Goal: Find specific page/section: Find specific page/section

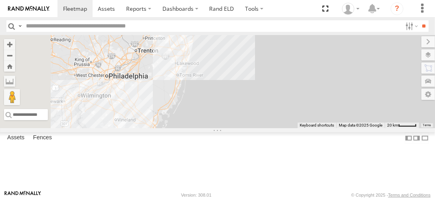
drag, startPoint x: 301, startPoint y: 143, endPoint x: 361, endPoint y: 88, distance: 81.9
click at [361, 88] on div "245048 [PERSON_NAME]" at bounding box center [217, 81] width 435 height 93
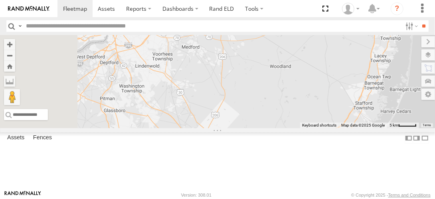
drag, startPoint x: 237, startPoint y: 118, endPoint x: 322, endPoint y: 100, distance: 87.6
click at [322, 100] on div "245048 Charles 468334 Shelina" at bounding box center [217, 81] width 435 height 93
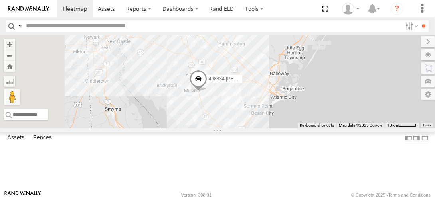
drag, startPoint x: 264, startPoint y: 136, endPoint x: 309, endPoint y: 71, distance: 78.9
click at [309, 71] on div "245048 Charles 468334 Shelina 245047 Shawn 390294 Lee" at bounding box center [217, 81] width 435 height 93
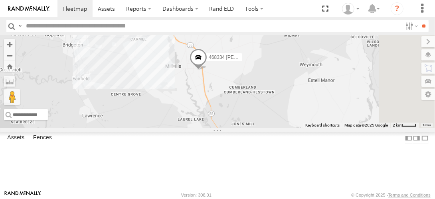
drag, startPoint x: 313, startPoint y: 118, endPoint x: 269, endPoint y: 115, distance: 44.0
click at [269, 115] on div "245048 Charles 468334 Shelina 245047 Shawn 390294 Lee" at bounding box center [217, 81] width 435 height 93
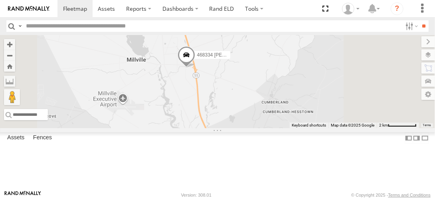
drag, startPoint x: 289, startPoint y: 137, endPoint x: 296, endPoint y: 112, distance: 25.3
click at [296, 112] on div "245048 Charles 468334 Shelina 245047 Shawn 390294 Lee" at bounding box center [217, 81] width 435 height 93
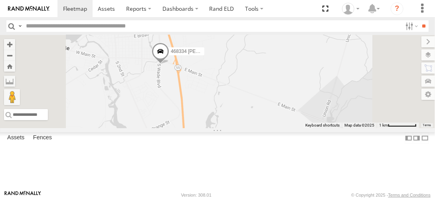
drag, startPoint x: 271, startPoint y: 73, endPoint x: 266, endPoint y: 120, distance: 47.3
click at [267, 119] on div "245048 Charles 468334 Shelina 245047 Shawn 390294 Lee" at bounding box center [217, 81] width 435 height 93
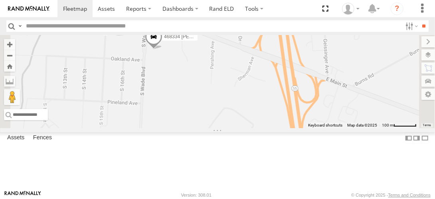
drag, startPoint x: 236, startPoint y: 95, endPoint x: 285, endPoint y: 89, distance: 49.5
click at [285, 89] on div "245048 Charles 468334 Shelina 245047 Shawn 390294 Lee" at bounding box center [217, 81] width 435 height 93
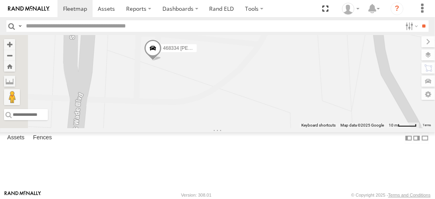
drag, startPoint x: 249, startPoint y: 124, endPoint x: 271, endPoint y: 98, distance: 33.7
click at [271, 98] on div "245048 Charles 468334 Shelina 245047 Shawn 390294 Lee" at bounding box center [217, 81] width 435 height 93
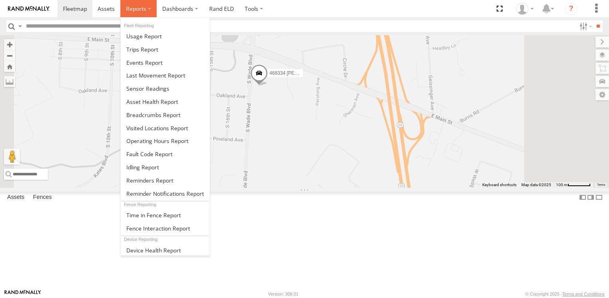
click at [147, 6] on label at bounding box center [138, 8] width 36 height 17
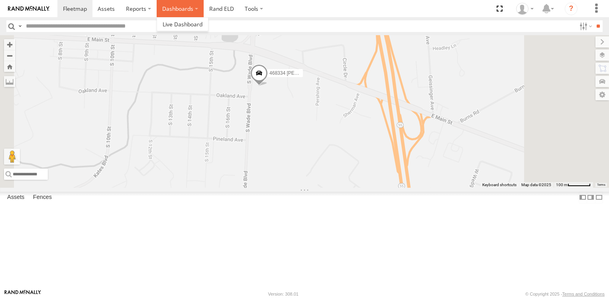
click at [191, 8] on label "Dashboards" at bounding box center [180, 8] width 47 height 17
click at [185, 11] on label "Dashboards" at bounding box center [180, 8] width 47 height 17
click at [81, 11] on span at bounding box center [75, 9] width 24 height 8
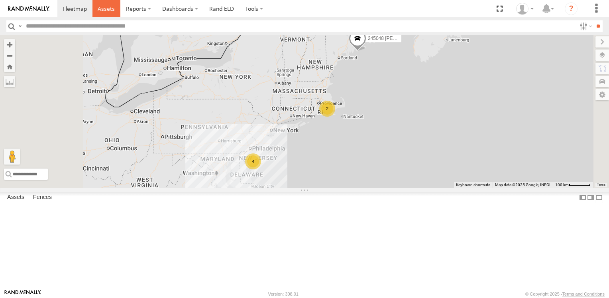
click at [107, 9] on span at bounding box center [106, 9] width 17 height 8
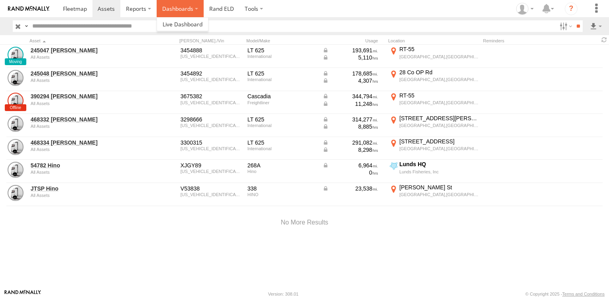
click at [179, 6] on label "Dashboards" at bounding box center [180, 8] width 47 height 17
click at [217, 9] on link "Rand ELD" at bounding box center [222, 8] width 36 height 17
